Goal: Task Accomplishment & Management: Complete application form

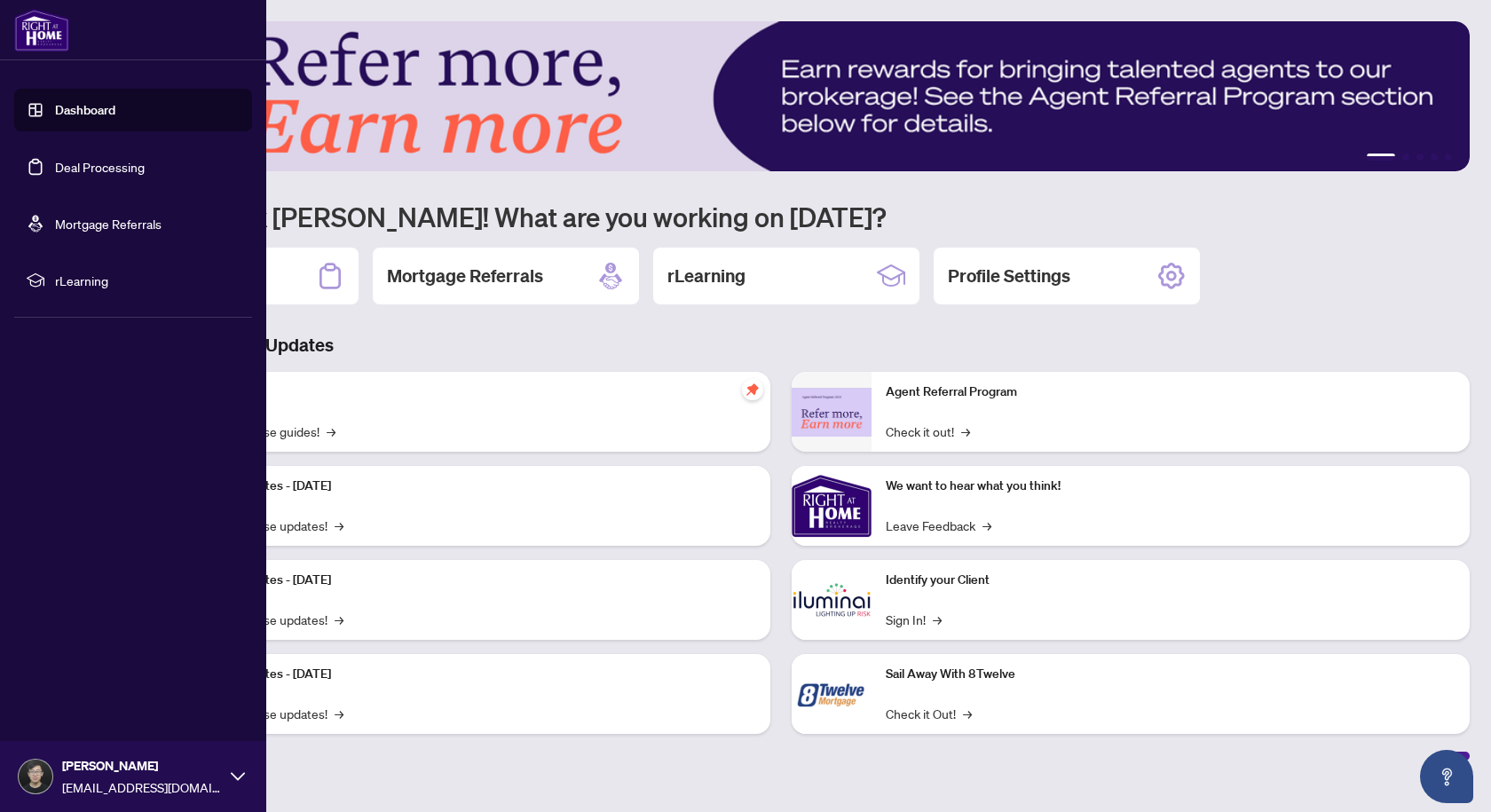
click at [92, 159] on link "Deal Processing" at bounding box center [100, 167] width 90 height 16
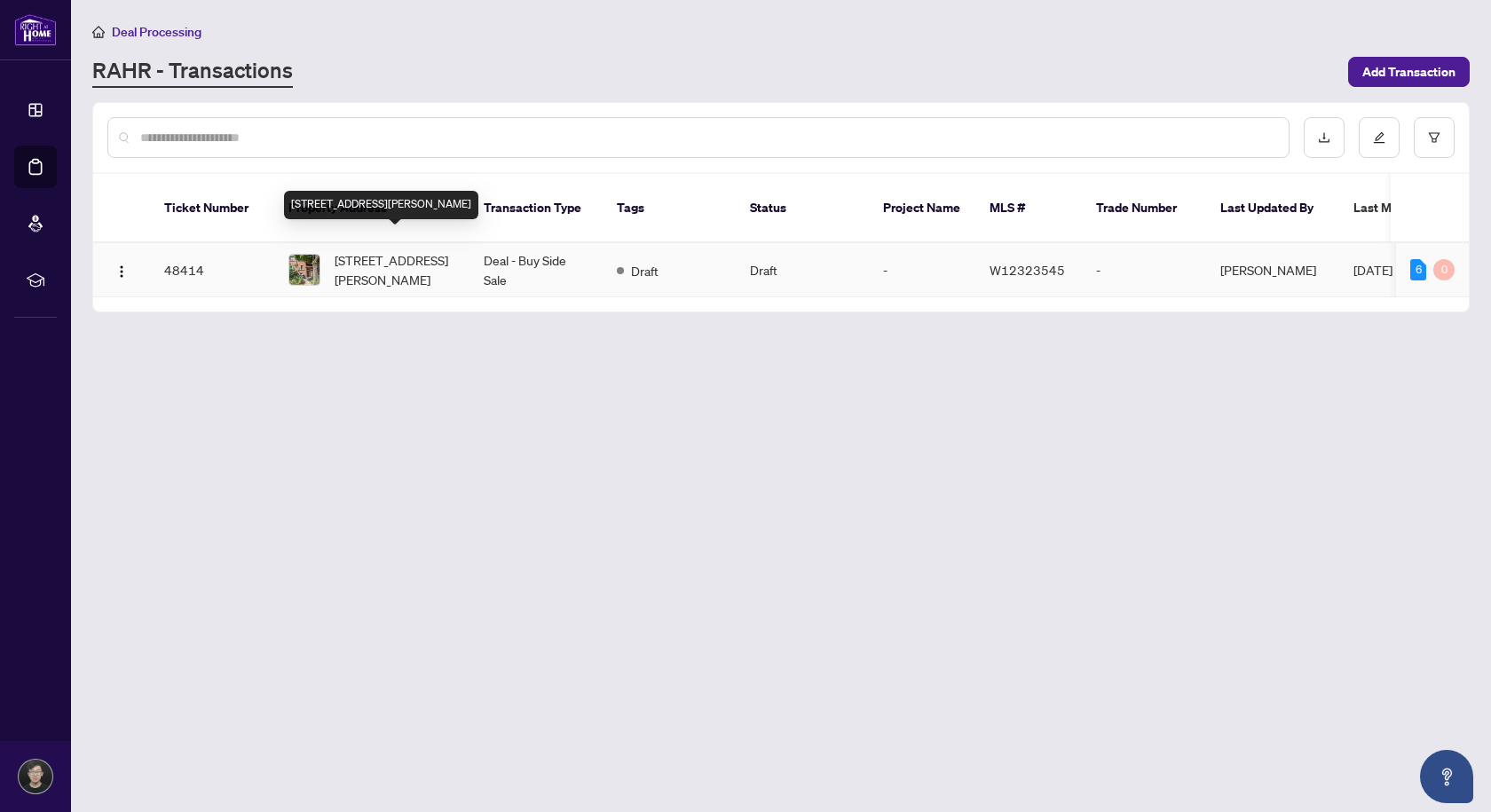
click at [411, 254] on span "[STREET_ADDRESS][PERSON_NAME]" at bounding box center [395, 269] width 121 height 39
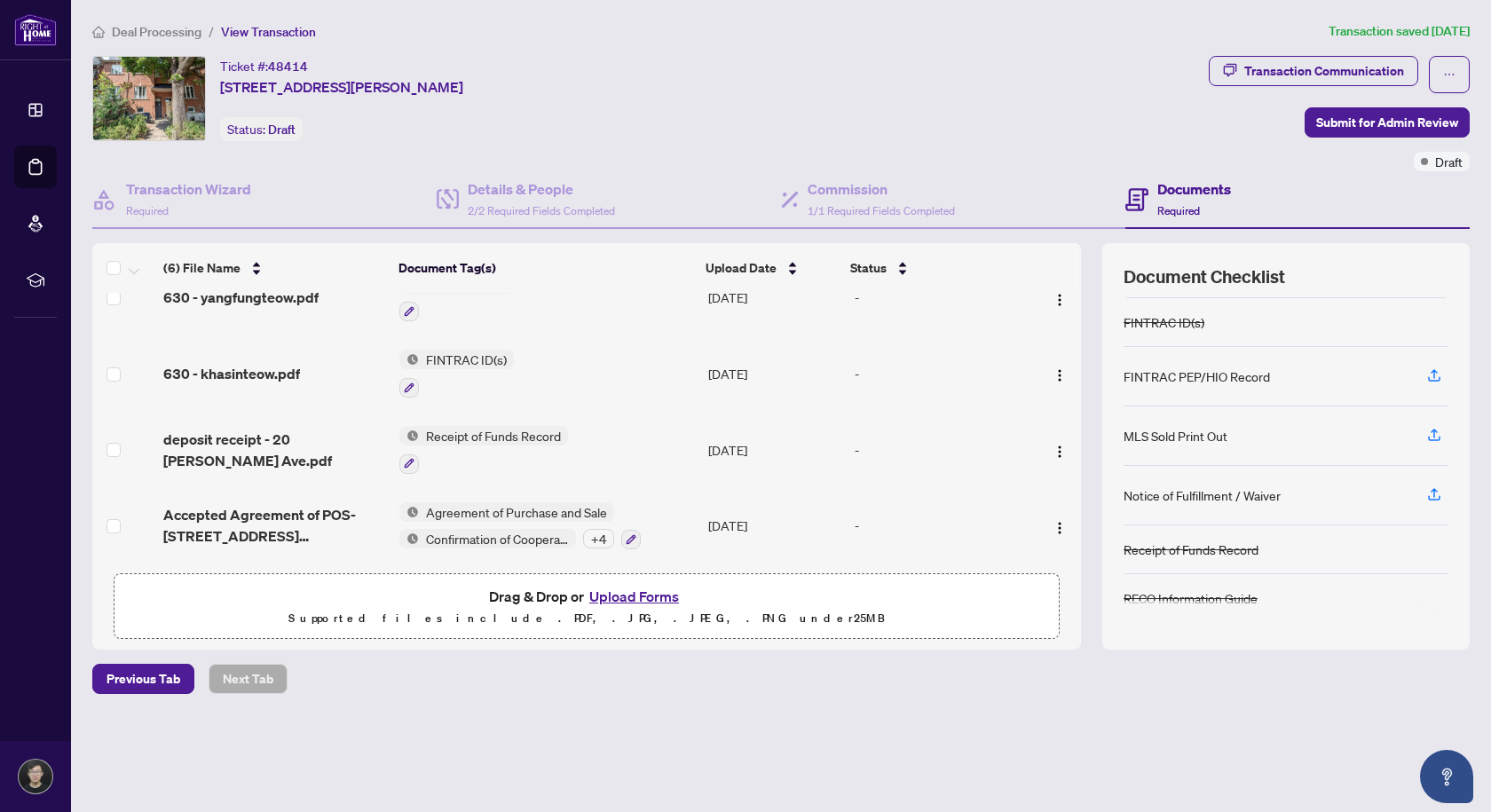
scroll to position [145, 0]
click at [1428, 496] on icon "button" at bounding box center [1434, 493] width 16 height 16
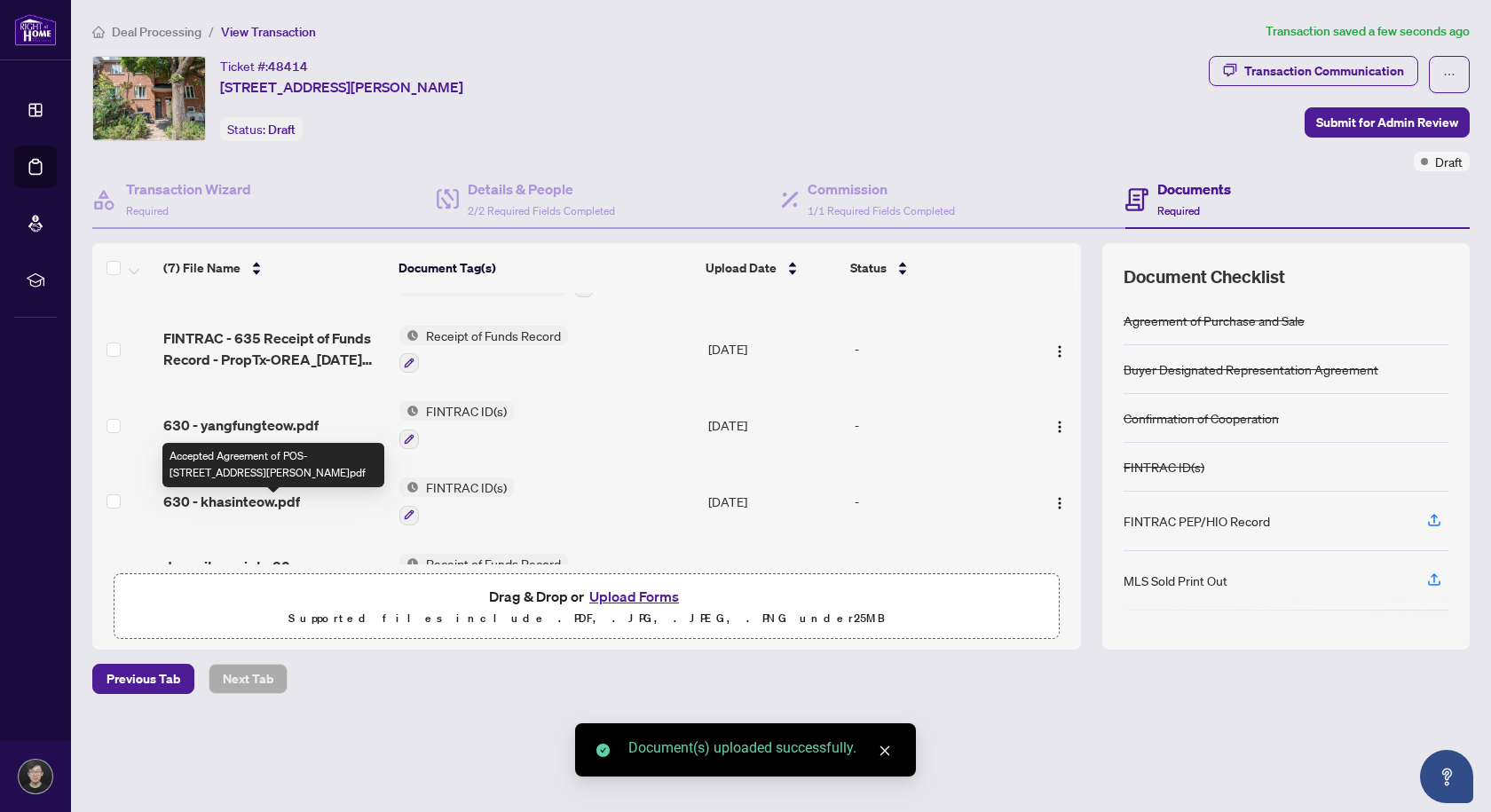
scroll to position [0, 0]
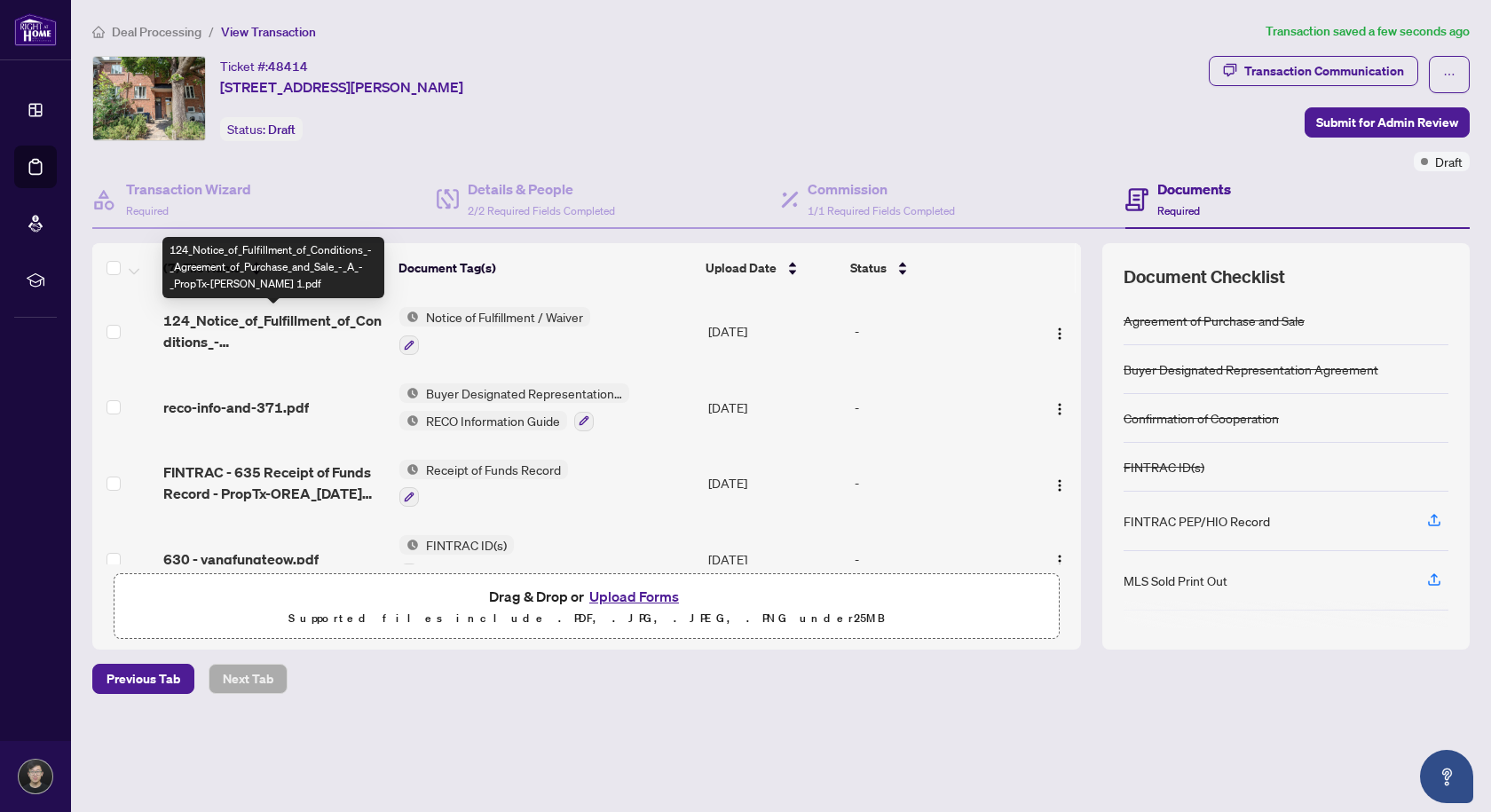
click at [263, 316] on span "124_Notice_of_Fulfillment_of_Conditions_-_Agreement_of_Purchase_and_Sale_-_A_-_…" at bounding box center [273, 331] width 222 height 43
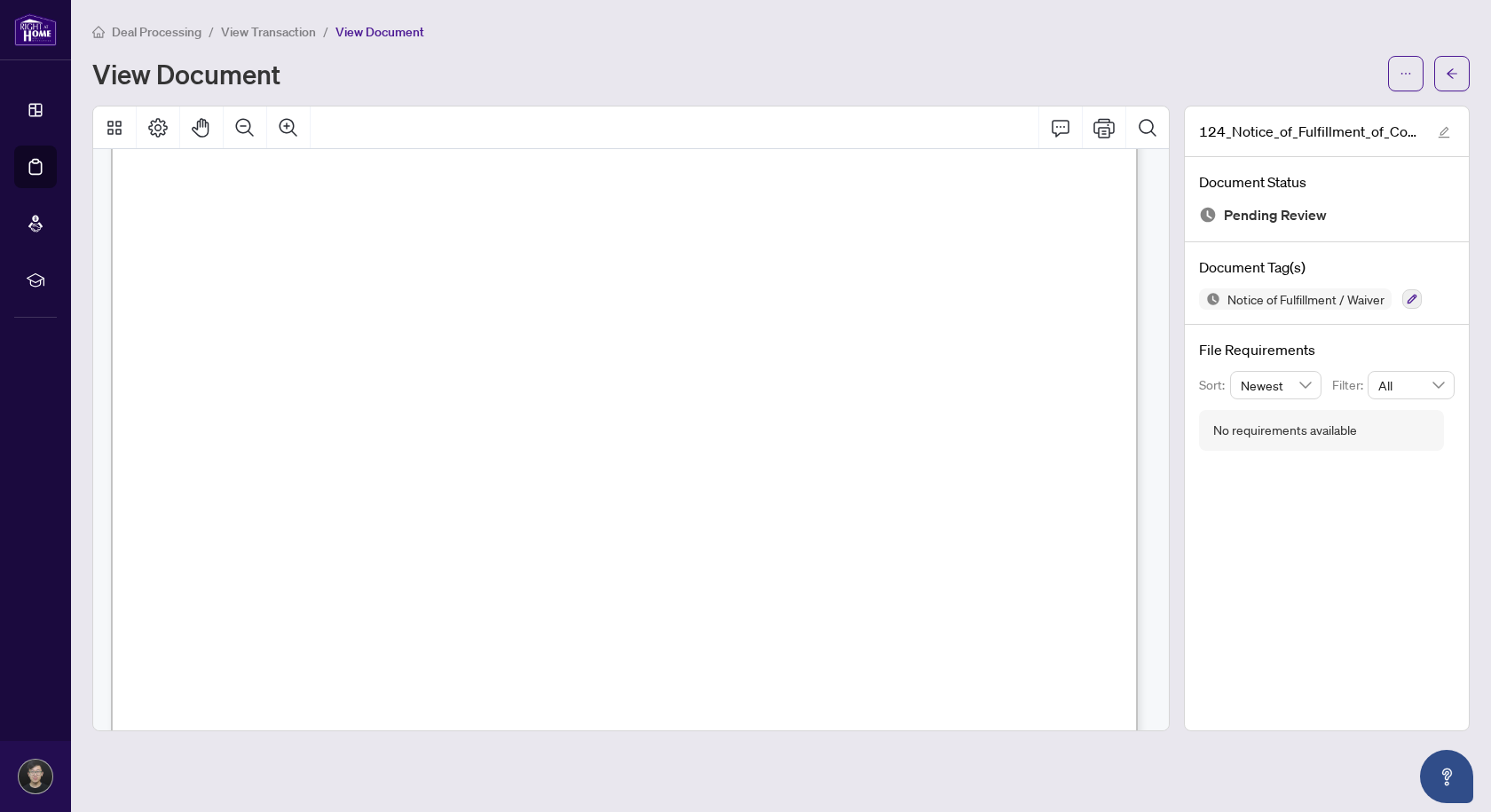
scroll to position [783, 0]
click at [1463, 71] on button "button" at bounding box center [1452, 73] width 35 height 35
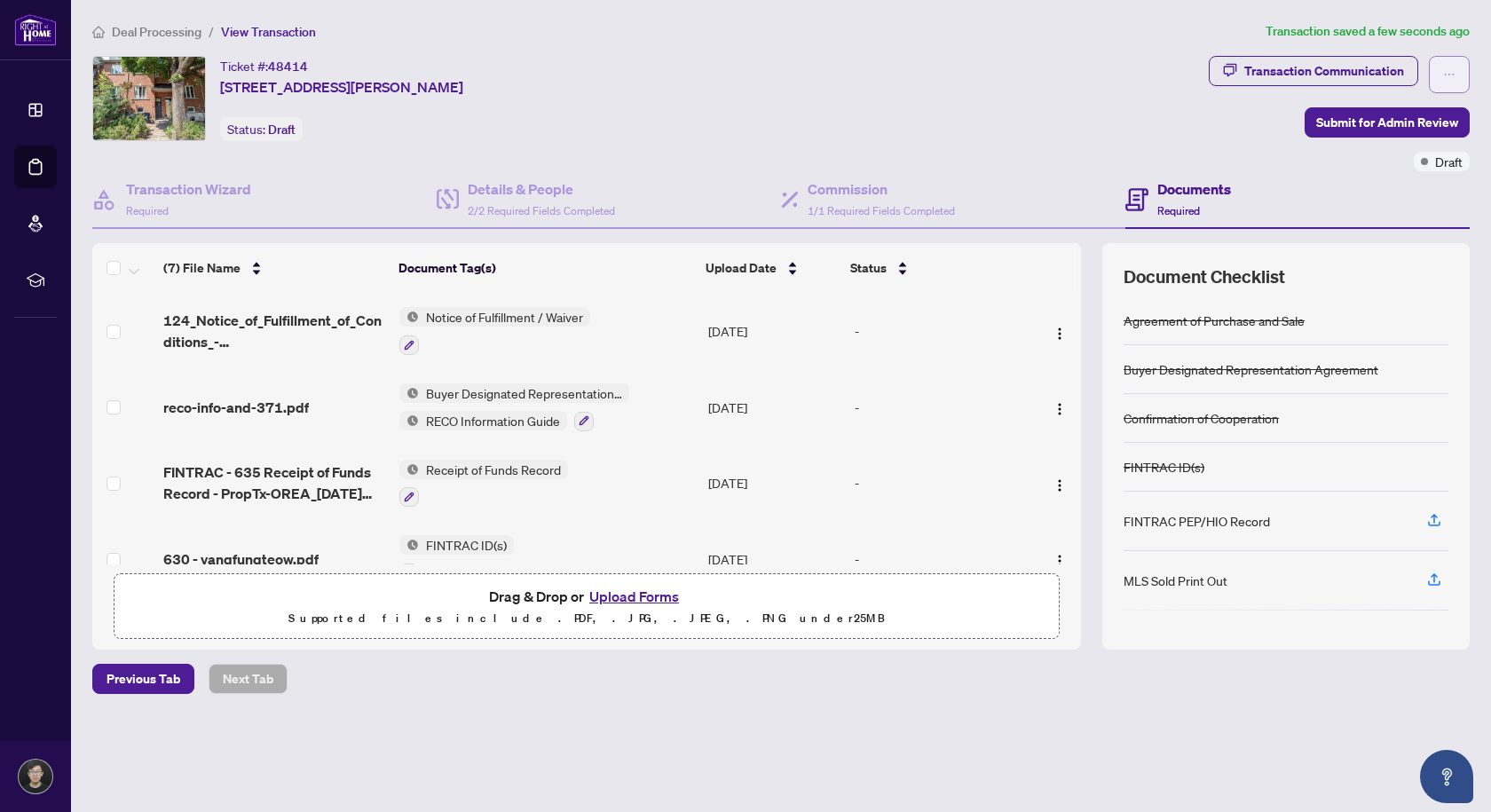
click at [1466, 61] on button "button" at bounding box center [1450, 74] width 41 height 37
click at [1151, 134] on div "Ticket #: 48414 [STREET_ADDRESS][PERSON_NAME] Status: Draft" at bounding box center [647, 98] width 1109 height 85
click at [1357, 129] on span "Submit for Admin Review" at bounding box center [1387, 122] width 142 height 28
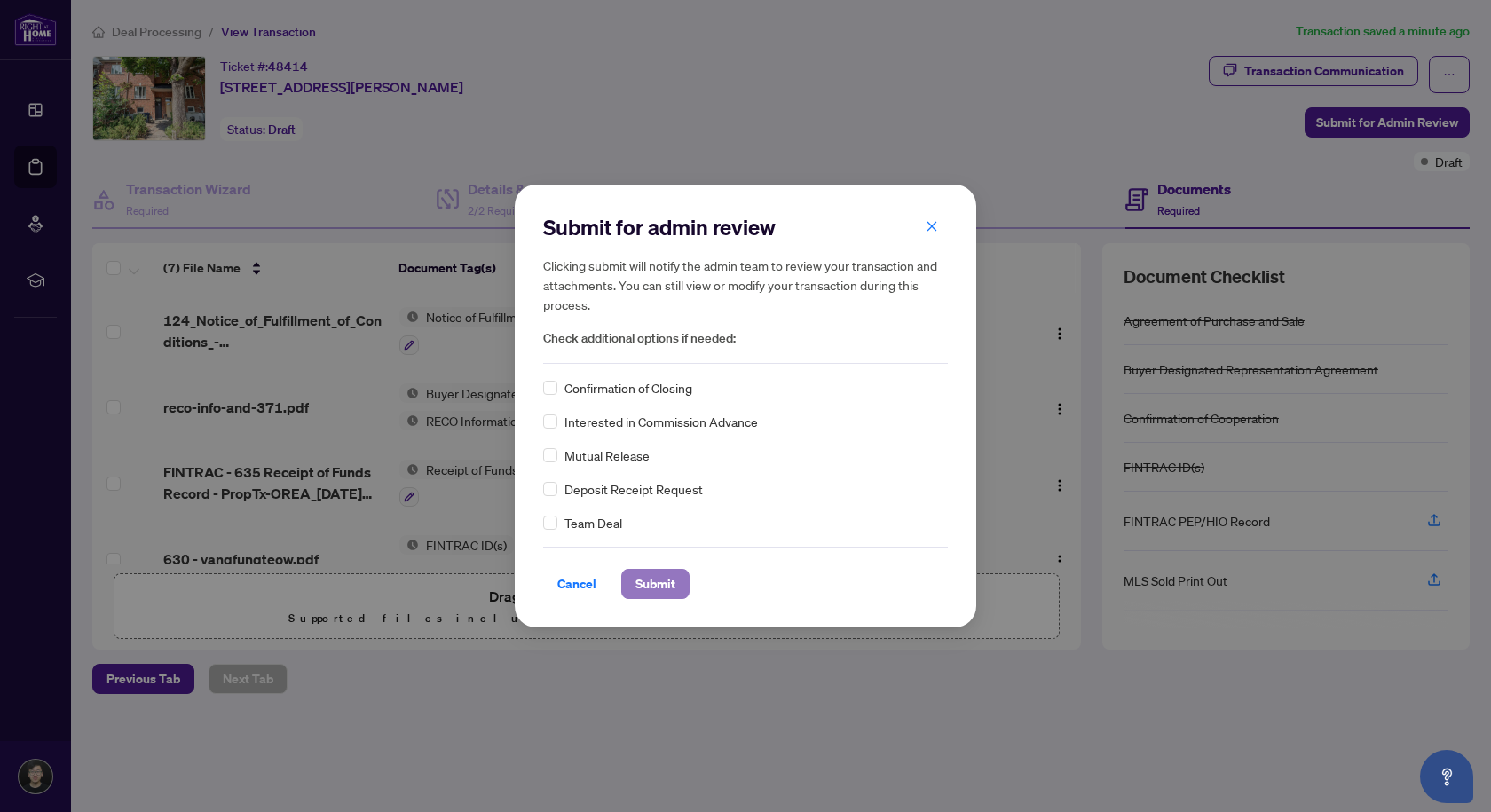
click at [665, 576] on span "Submit" at bounding box center [655, 584] width 40 height 28
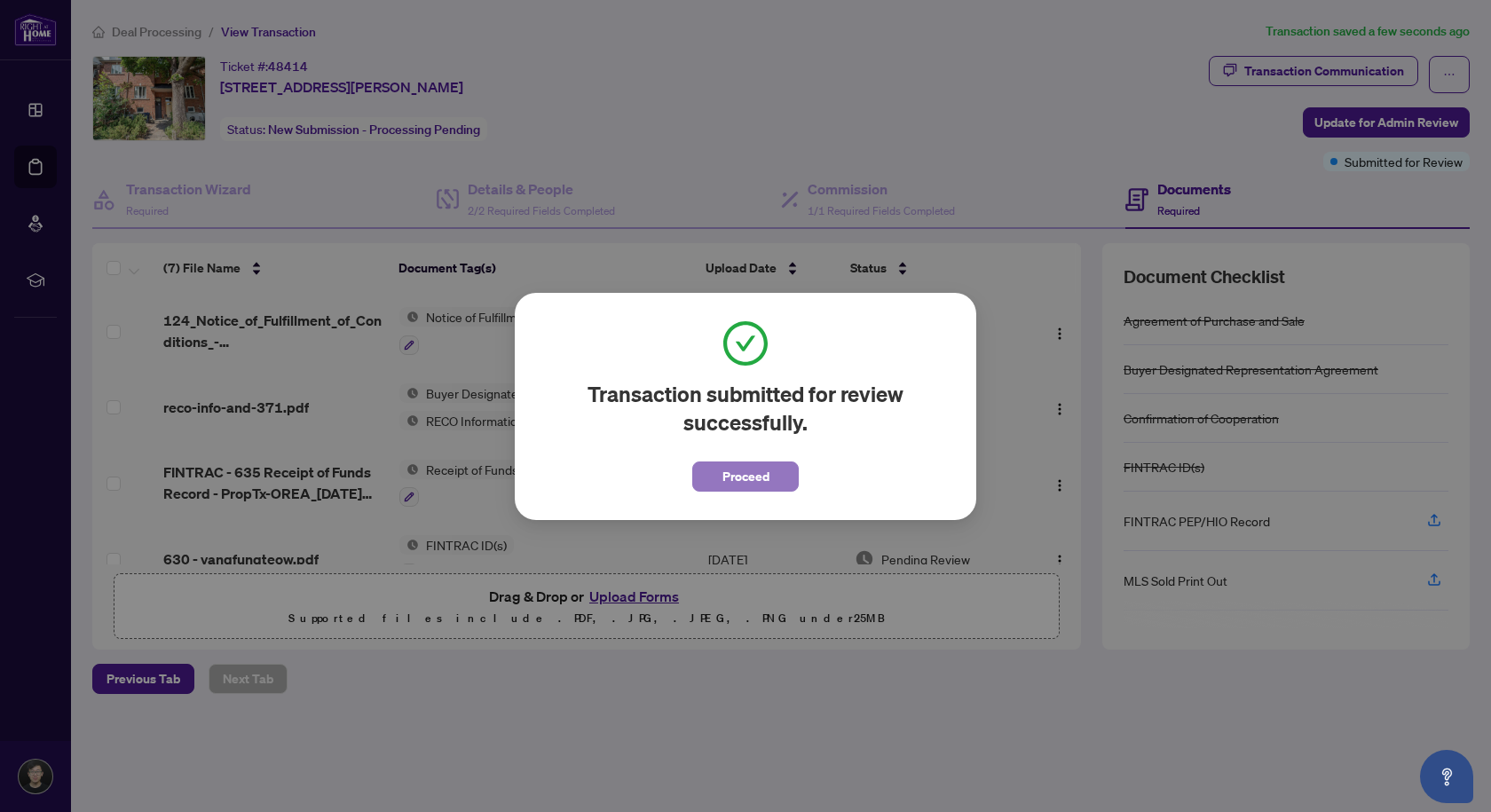
click at [759, 475] on span "Proceed" at bounding box center [746, 476] width 47 height 28
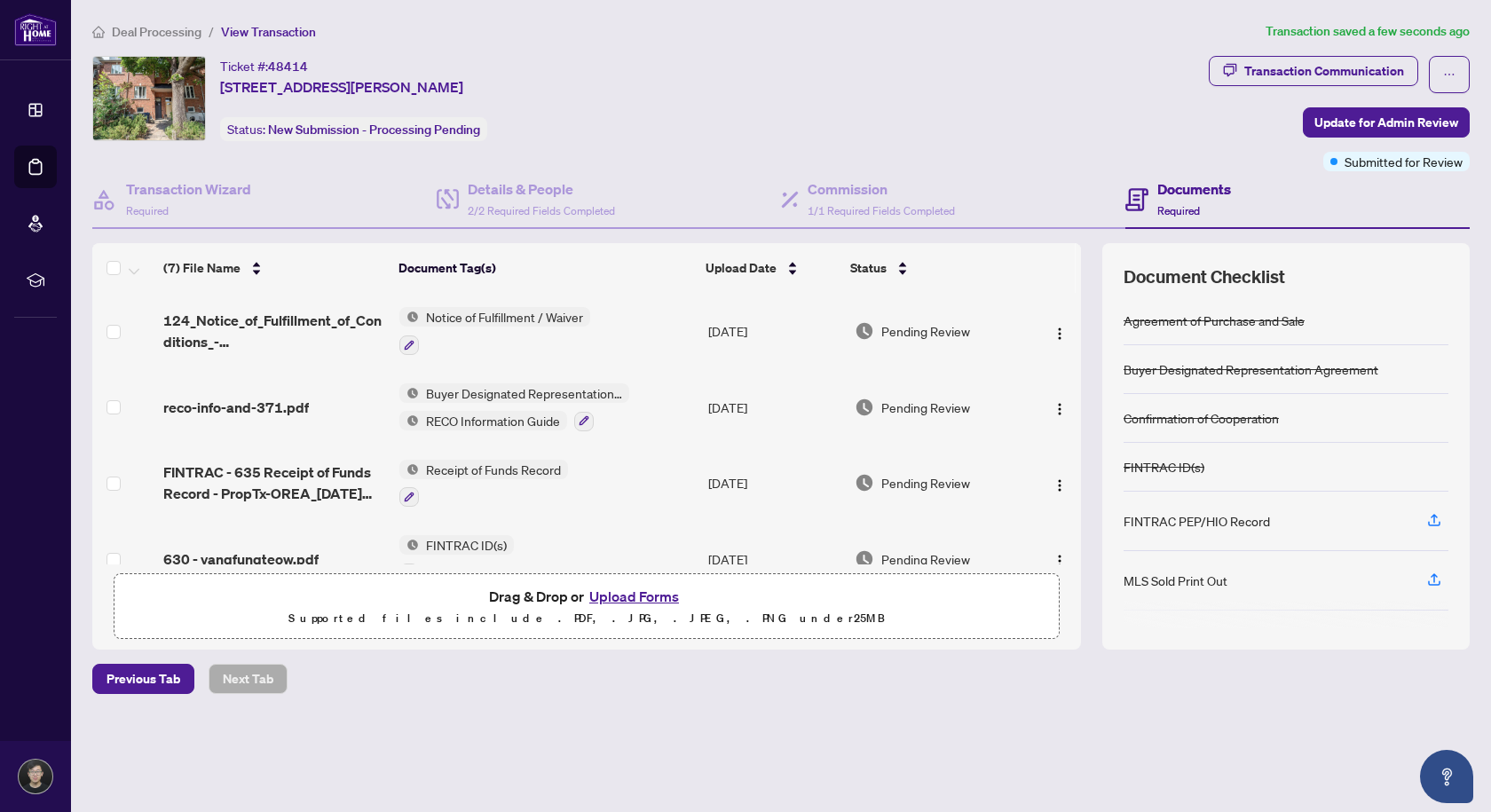
click at [156, 35] on span "Deal Processing" at bounding box center [157, 32] width 90 height 16
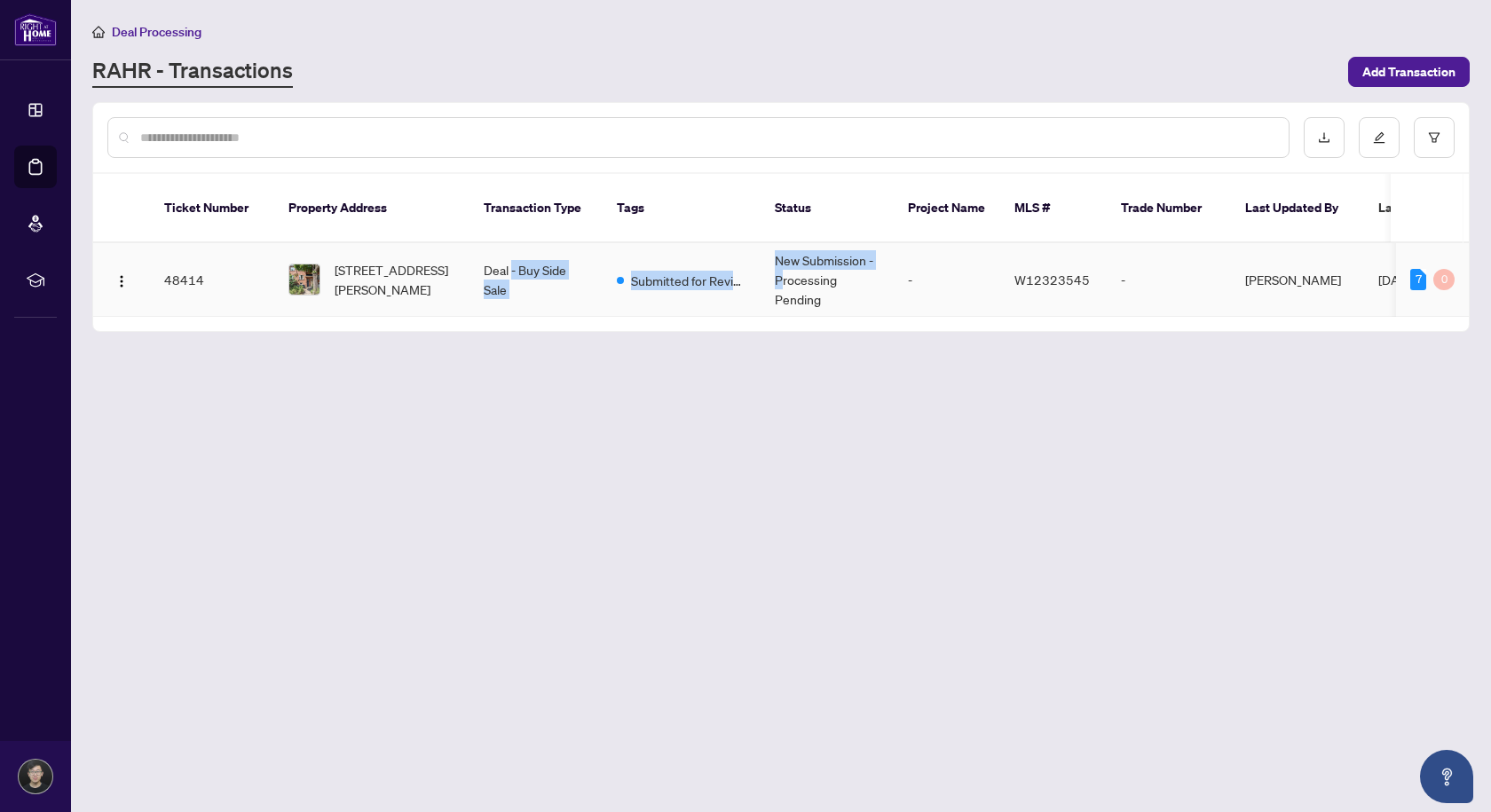
drag, startPoint x: 780, startPoint y: 261, endPoint x: 511, endPoint y: 257, distance: 269.0
click at [511, 257] on tr "48414 [STREET_ADDRESS][PERSON_NAME] Deal - Buy Side Sale Submitted for Review N…" at bounding box center [969, 279] width 1752 height 73
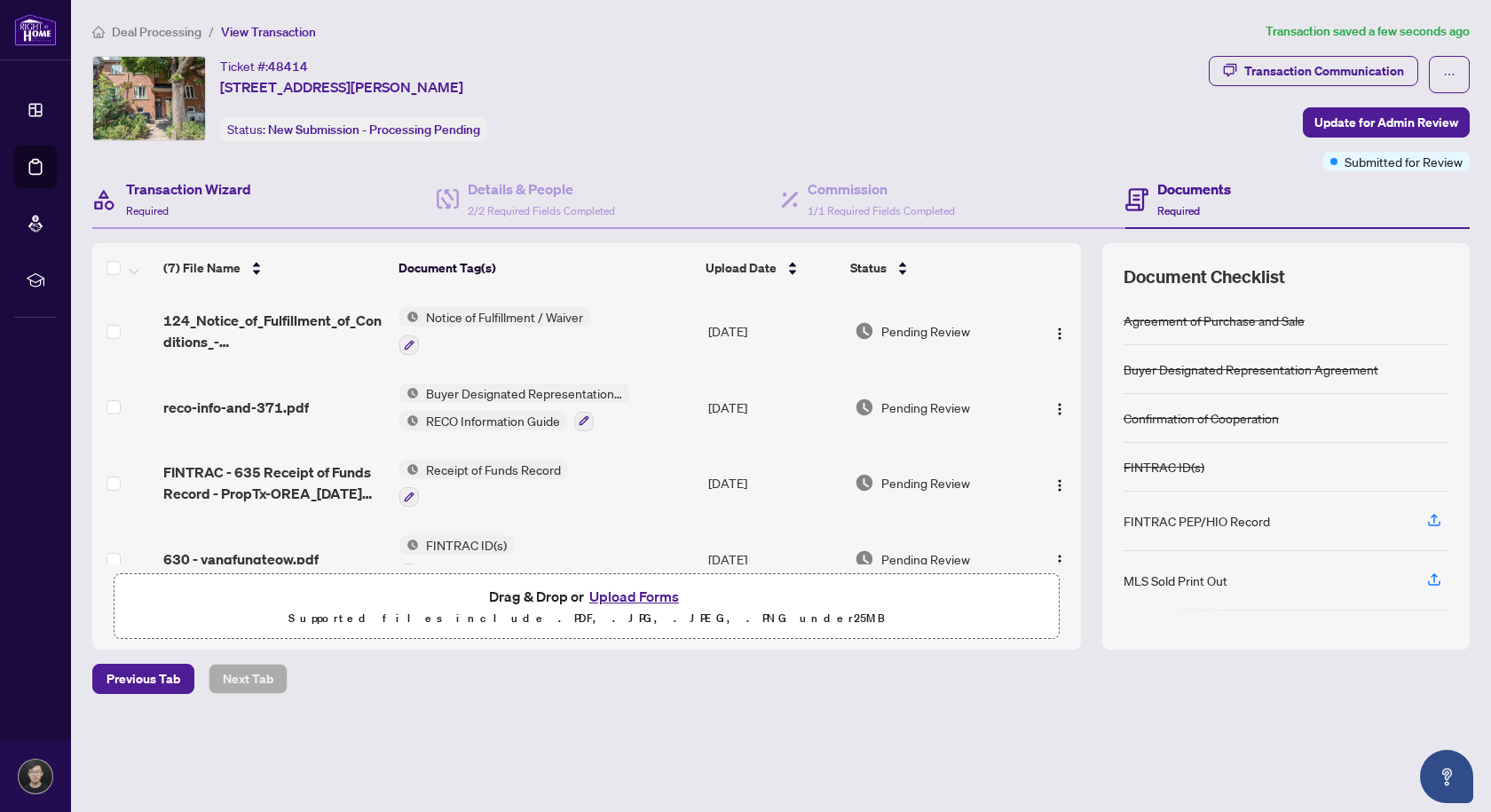
click at [252, 198] on div "Transaction Wizard Required" at bounding box center [265, 199] width 345 height 58
